Goal: Task Accomplishment & Management: Use online tool/utility

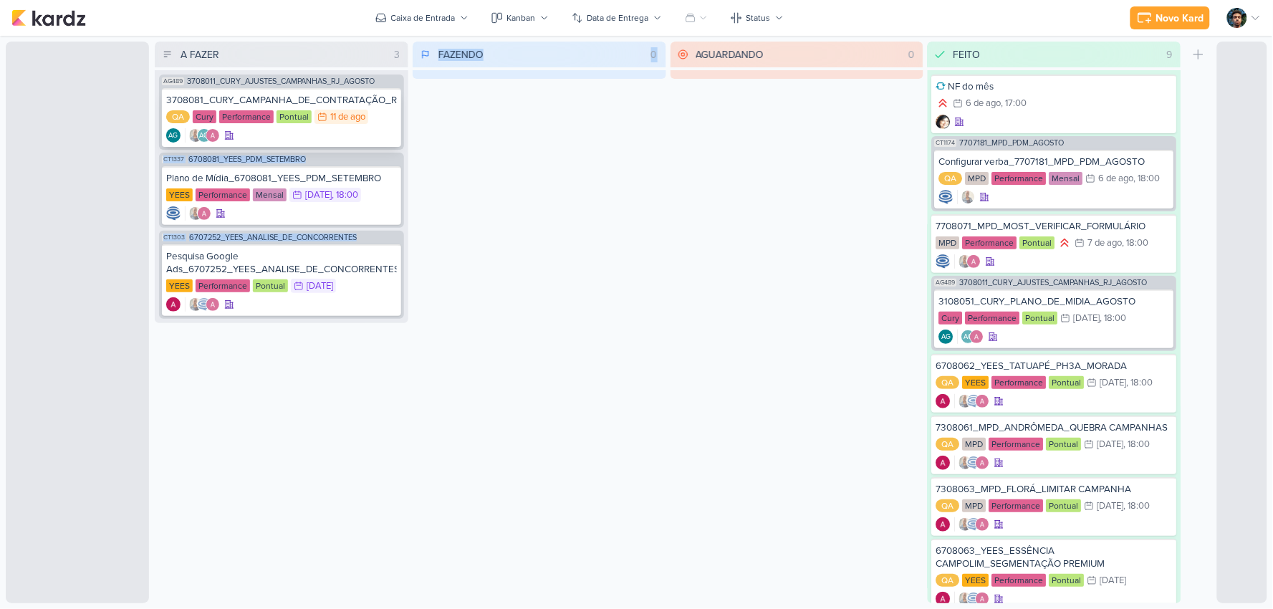
drag, startPoint x: 395, startPoint y: 110, endPoint x: 348, endPoint y: 115, distance: 46.9
click at [365, 112] on div "A FAZER 3 Mover Para Esquerda Mover Para Direita [GEOGRAPHIC_DATA] AG489 370801…" at bounding box center [683, 323] width 1057 height 562
click at [377, 145] on div "3708081_CURY_CAMPANHA_DE_CONTRATAÇÃO_RJ QA Cury Performance Pontual 11/8 [DATE]…" at bounding box center [281, 117] width 239 height 59
click at [365, 133] on div "AG AG" at bounding box center [281, 135] width 231 height 14
click at [646, 195] on div "FAZENDO 0 Mover Para Esquerda Mover Para Direita [GEOGRAPHIC_DATA] O título do …" at bounding box center [540, 323] width 254 height 562
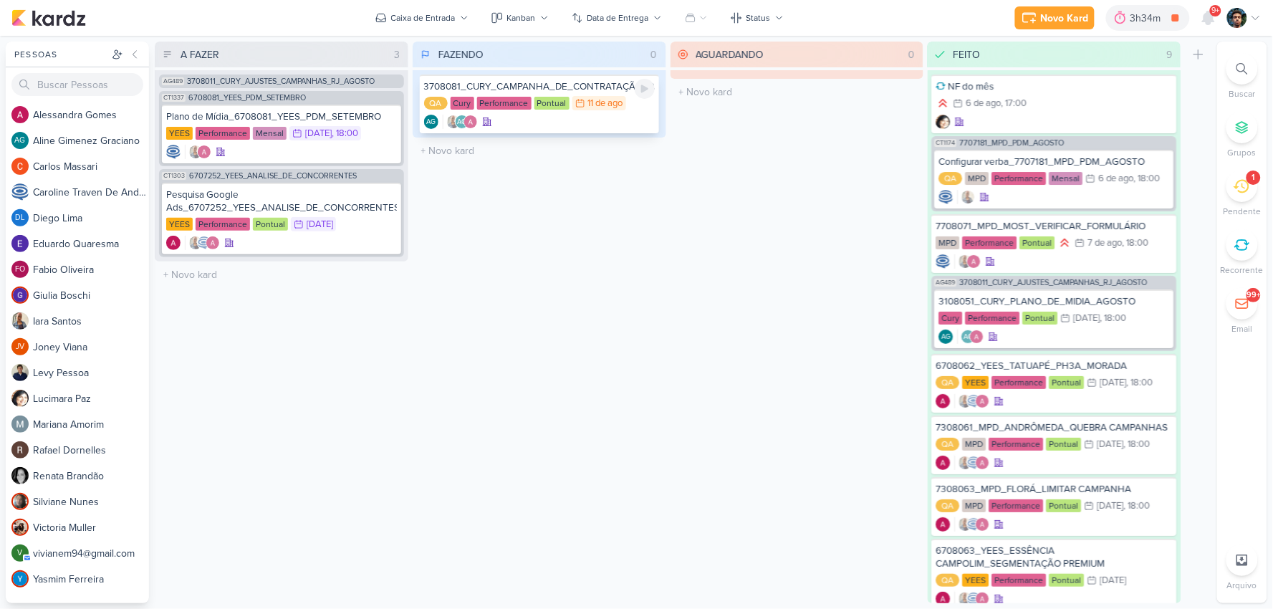
click at [615, 120] on div "AG AG" at bounding box center [539, 122] width 231 height 14
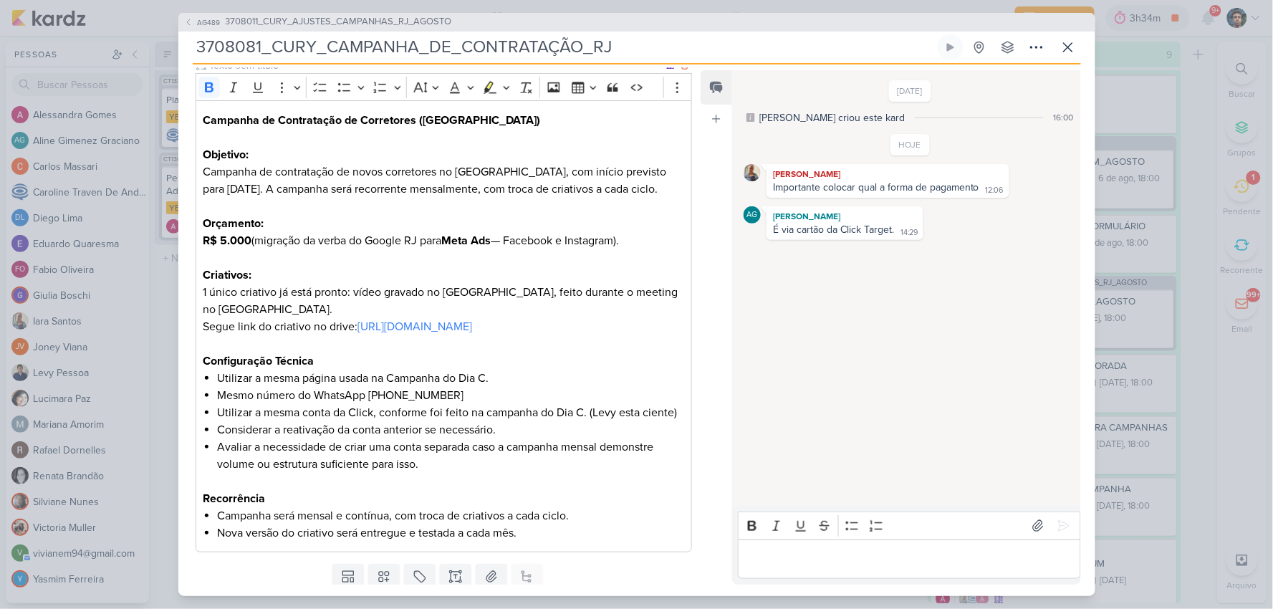
scroll to position [239, 0]
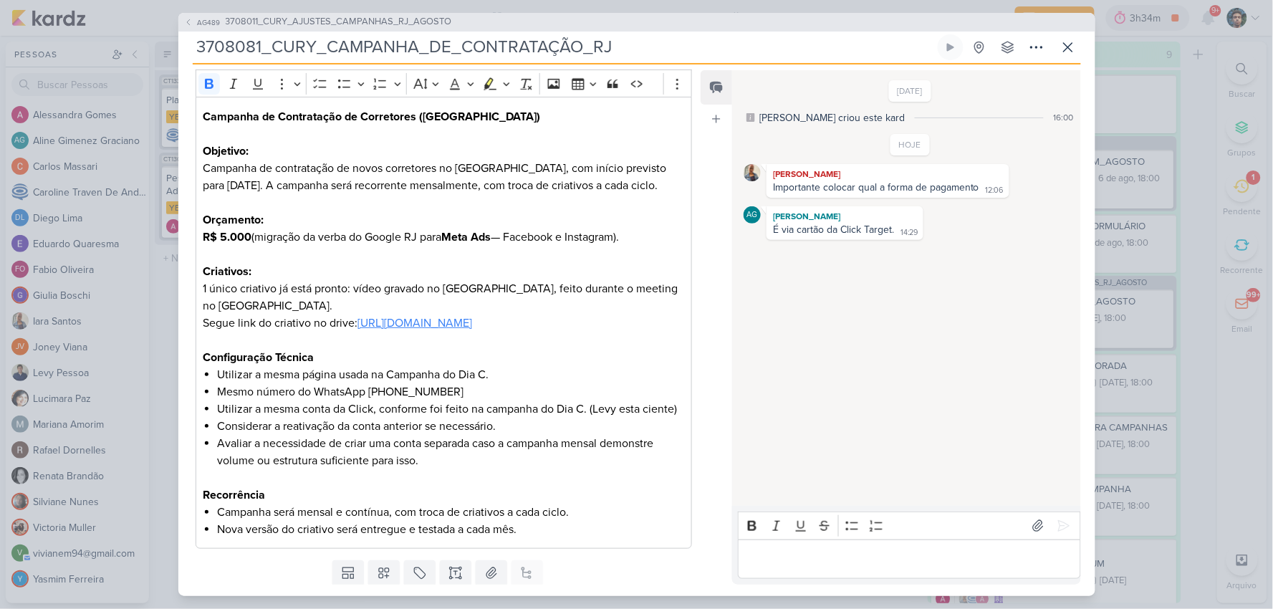
click at [460, 330] on link "[URL][DOMAIN_NAME]" at bounding box center [415, 323] width 115 height 14
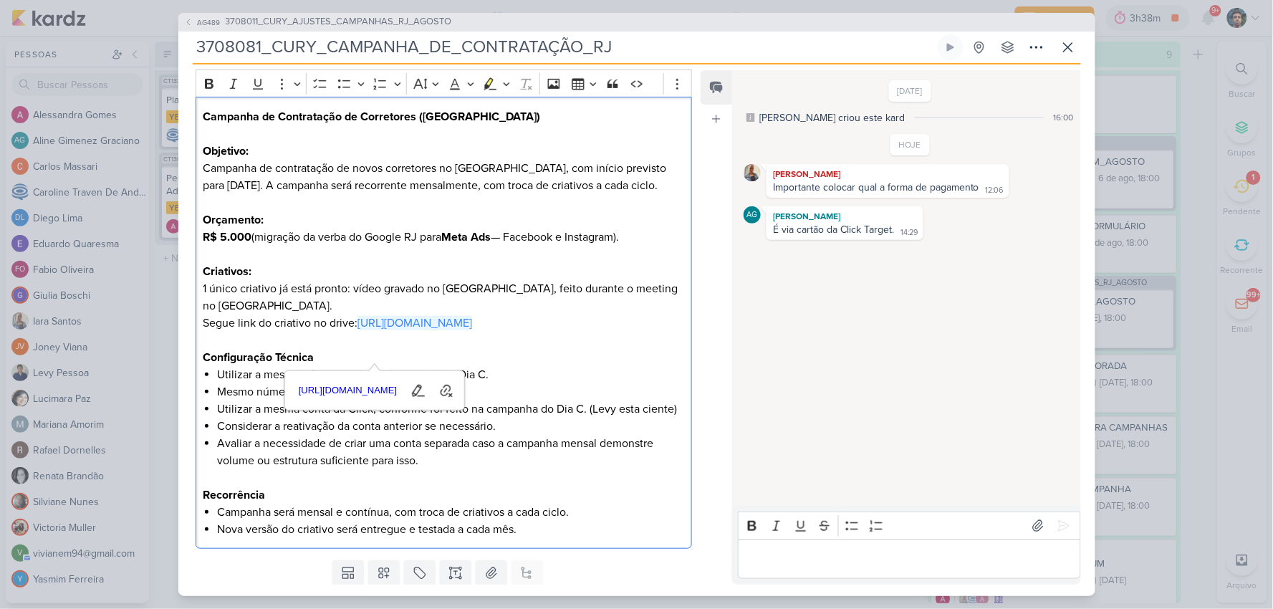
click at [624, 332] on p "Segue link do criativo no drive: [URL][DOMAIN_NAME]" at bounding box center [444, 323] width 482 height 17
click at [621, 401] on li "Mesmo número do WhatsApp [PHONE_NUMBER]" at bounding box center [450, 391] width 467 height 17
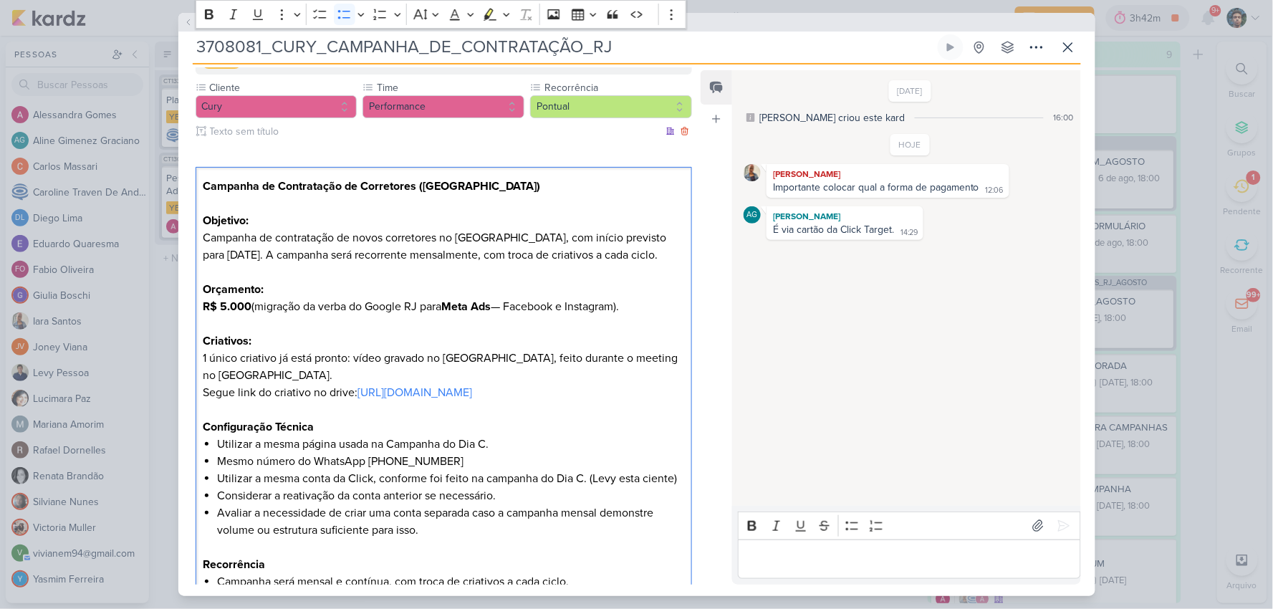
scroll to position [79, 0]
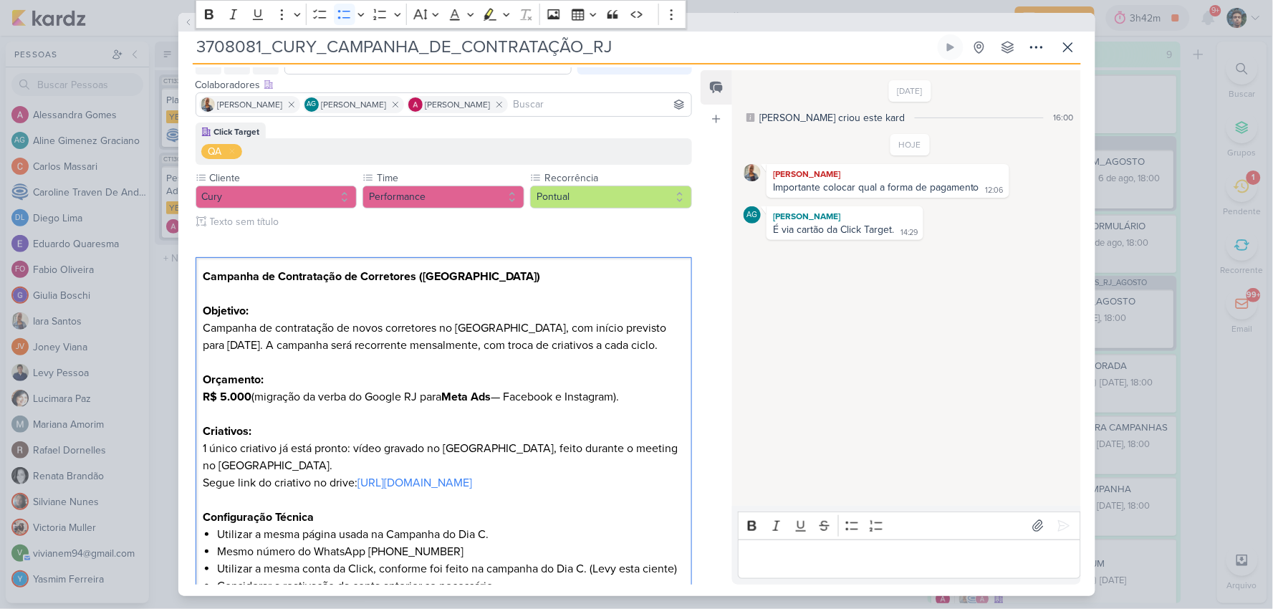
click at [793, 557] on p "Editor editing area: main" at bounding box center [910, 558] width 328 height 17
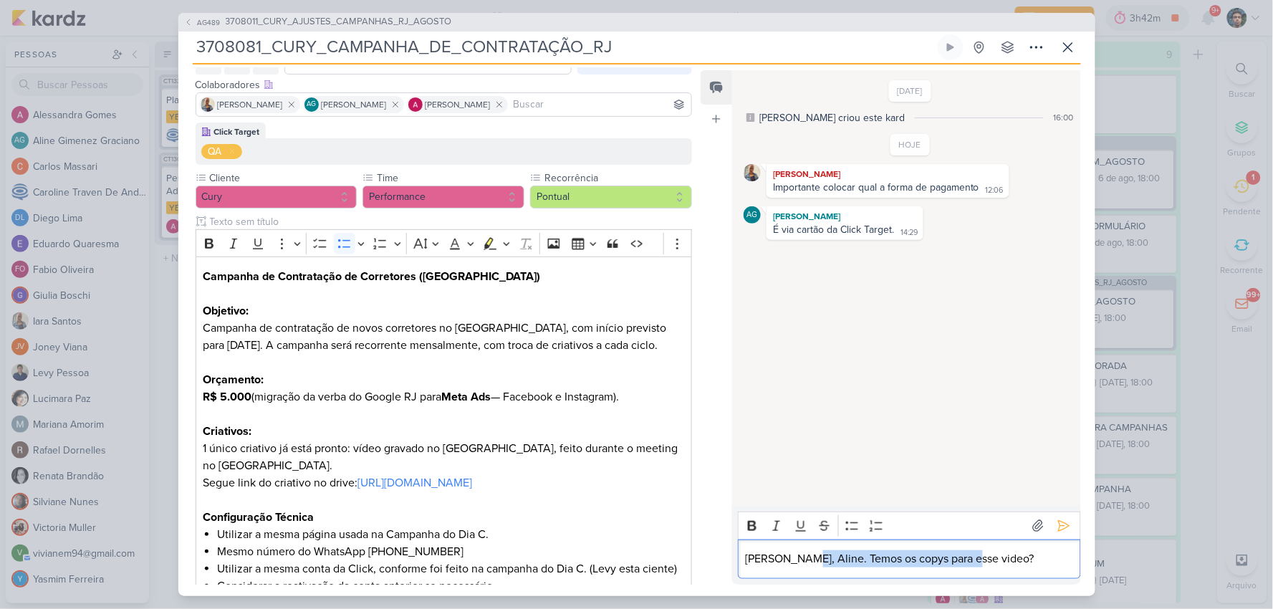
drag, startPoint x: 975, startPoint y: 557, endPoint x: 793, endPoint y: 555, distance: 182.8
click at [793, 555] on p "[PERSON_NAME], Aline. Temos os copys para esse video?" at bounding box center [910, 558] width 328 height 17
copy p "Temos os copys para esse video?"
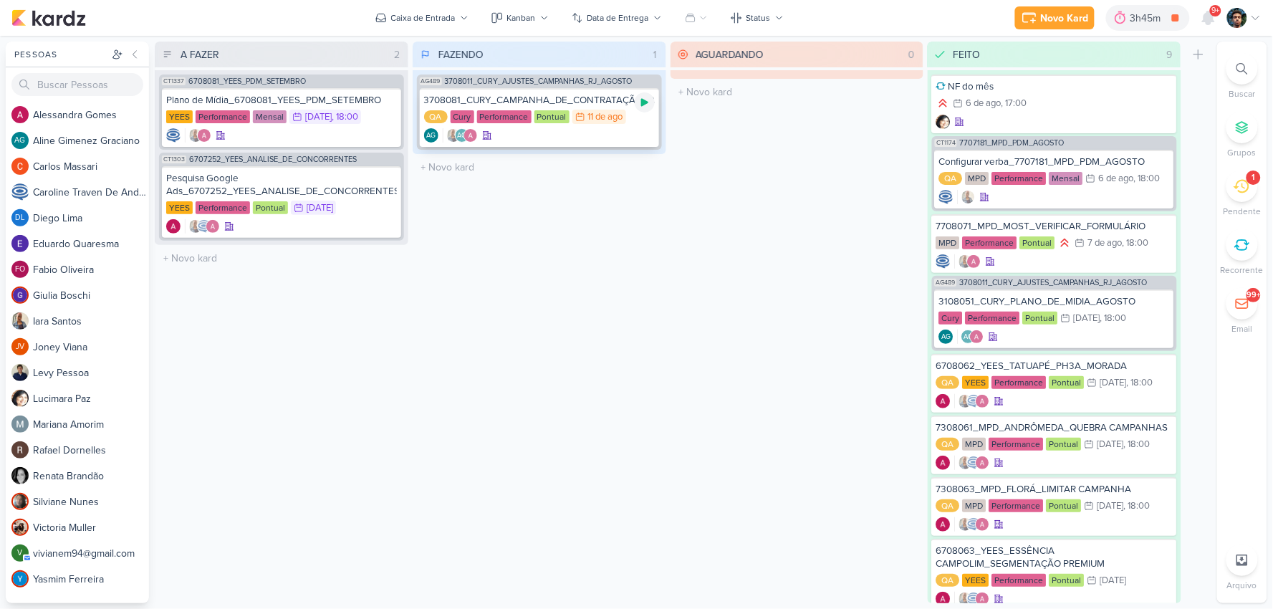
click at [648, 109] on div at bounding box center [645, 102] width 20 height 20
click at [1248, 185] on icon at bounding box center [1242, 186] width 16 height 16
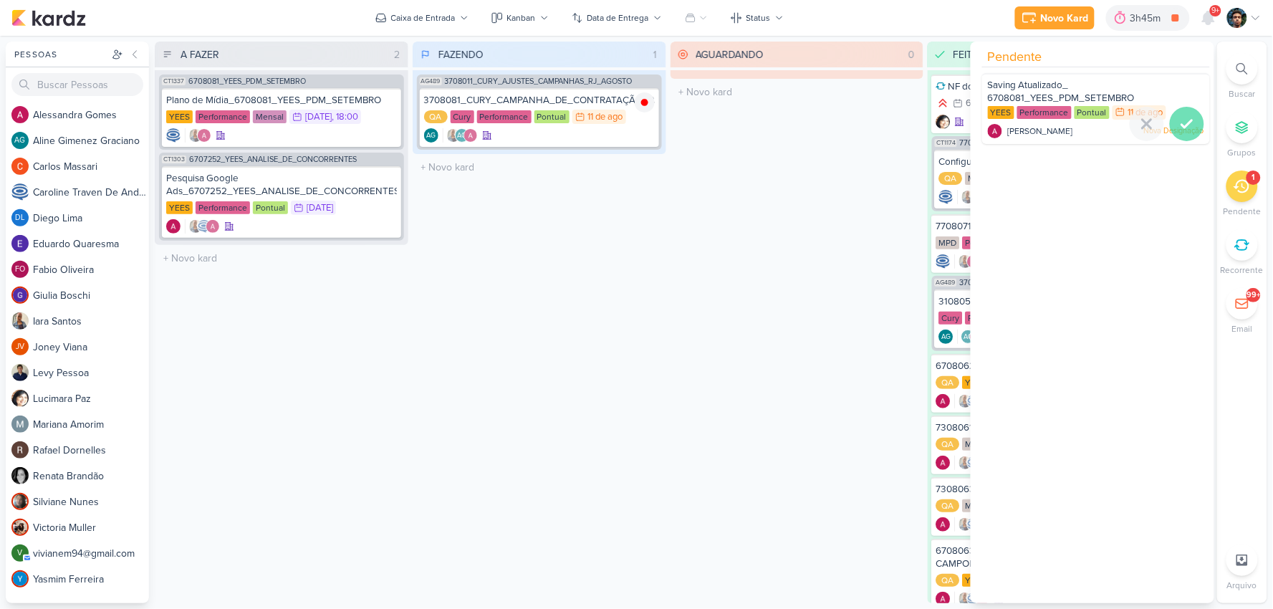
click at [1179, 127] on icon at bounding box center [1187, 123] width 17 height 17
